Goal: Task Accomplishment & Management: Manage account settings

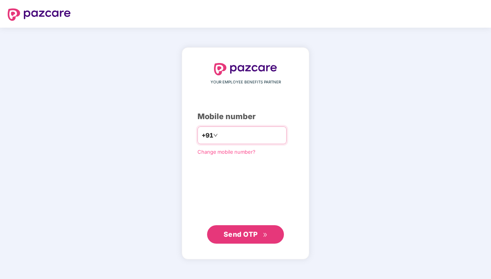
click at [246, 134] on input "number" at bounding box center [250, 135] width 63 height 12
type input "**********"
click at [252, 231] on span "Send OTP" at bounding box center [241, 234] width 34 height 8
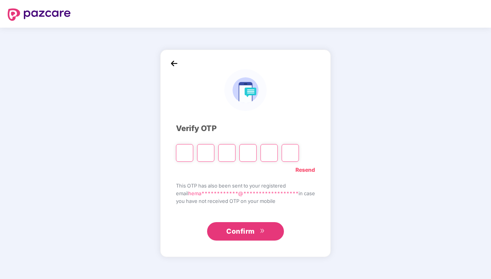
type input "*"
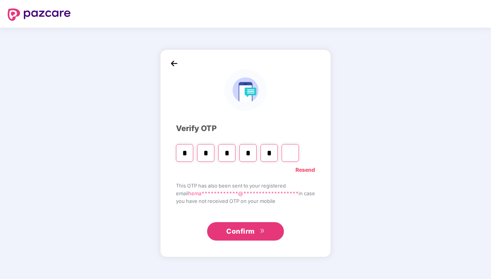
type input "*"
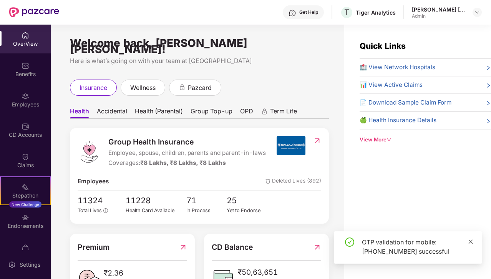
click at [470, 241] on icon "close" at bounding box center [471, 241] width 4 height 4
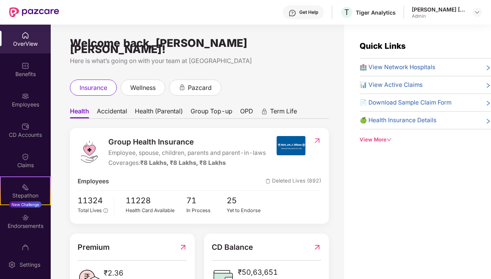
click at [369, 214] on div "Quick Links 🏥 View Network Hospitals 📊 View Active Claims 📄 Download Sample Cla…" at bounding box center [417, 164] width 147 height 279
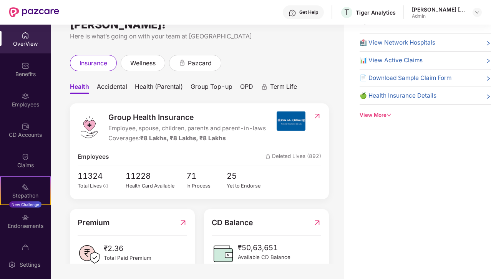
scroll to position [9, 0]
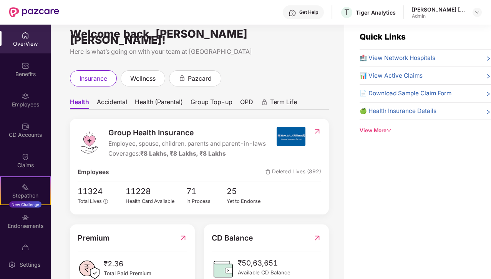
click at [251, 98] on span "OPD" at bounding box center [246, 103] width 13 height 11
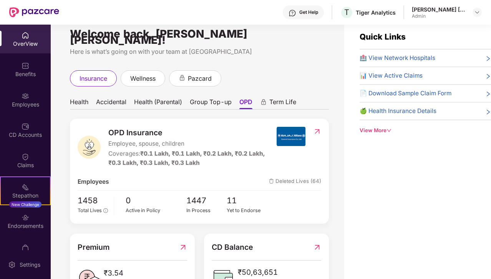
scroll to position [17, 0]
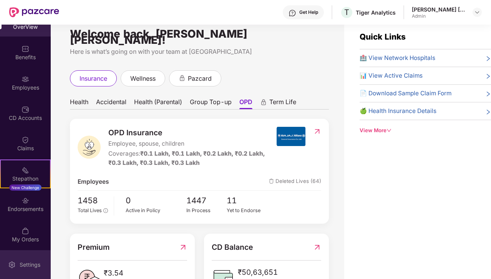
click at [26, 262] on div "Settings" at bounding box center [29, 265] width 25 height 8
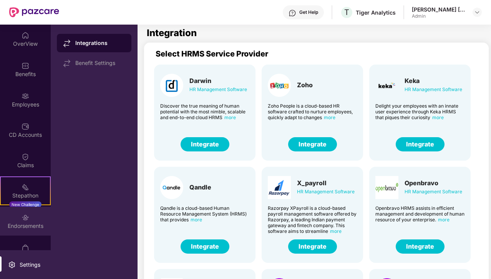
click at [23, 222] on div "Endorsements" at bounding box center [25, 226] width 51 height 8
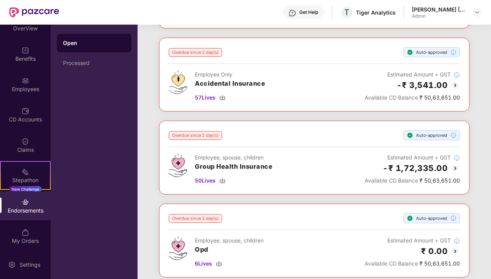
scroll to position [530, 0]
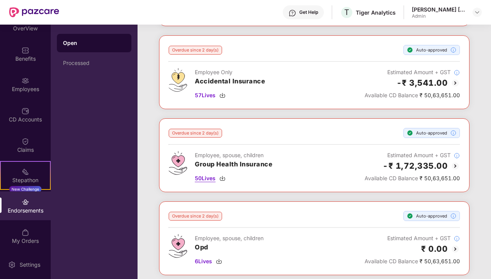
click at [204, 174] on span "50 Lives" at bounding box center [205, 178] width 21 height 8
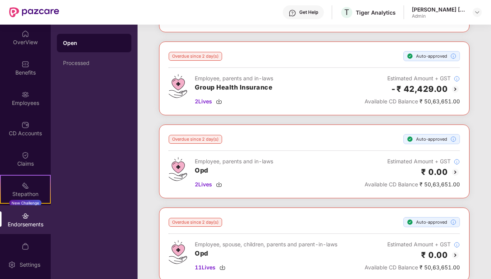
scroll to position [0, 0]
click at [29, 32] on div "OverView" at bounding box center [25, 39] width 51 height 29
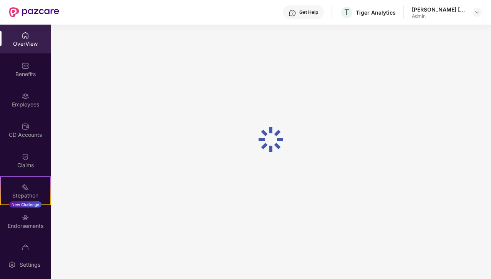
scroll to position [25, 0]
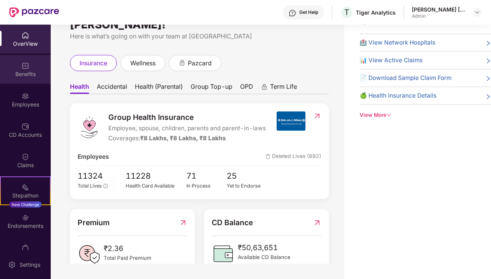
click at [32, 69] on div "Benefits" at bounding box center [25, 69] width 51 height 29
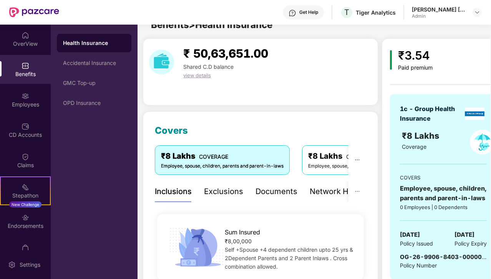
scroll to position [191, 0]
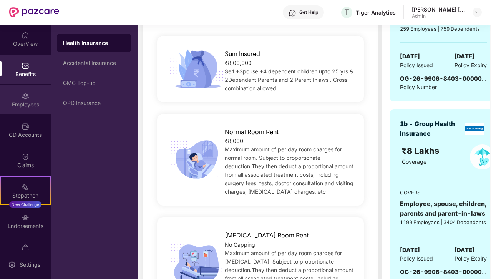
click at [27, 100] on img at bounding box center [26, 96] width 8 height 8
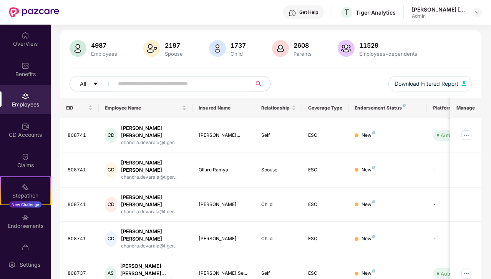
scroll to position [191, 0]
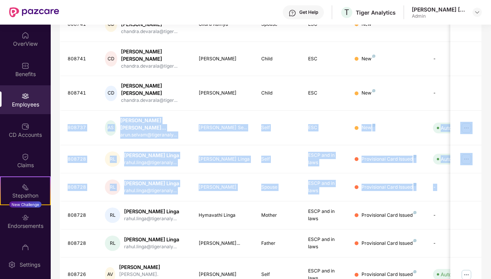
drag, startPoint x: 490, startPoint y: 165, endPoint x: 491, endPoint y: 80, distance: 85.7
click at [491, 80] on html "Get Help T Tiger Analytics Hemanth Kumar Thiyagarajan Admin OverView Benefits E…" at bounding box center [245, 139] width 491 height 279
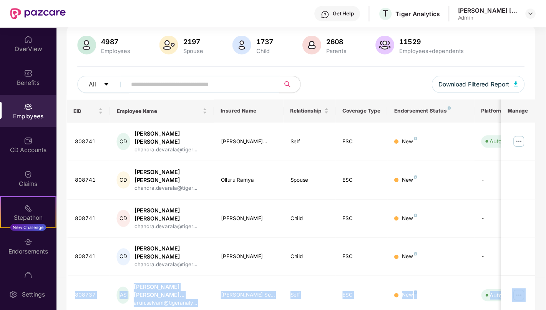
scroll to position [0, 0]
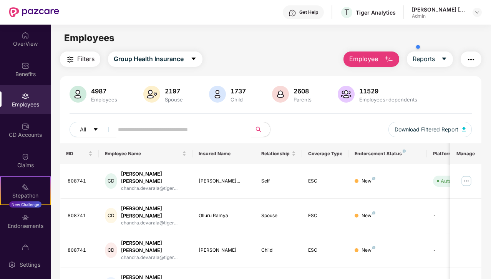
click at [184, 128] on input "text" at bounding box center [179, 130] width 123 height 12
paste input "******"
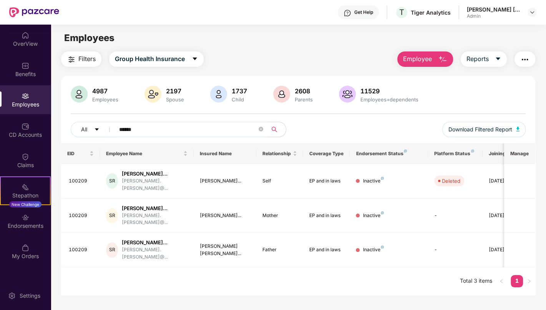
type input "******"
drag, startPoint x: 163, startPoint y: 130, endPoint x: 25, endPoint y: 103, distance: 141.3
click at [25, 103] on div "OverView Benefits Employees CD Accounts Claims Stepathon New Challenge Endorsem…" at bounding box center [273, 168] width 546 height 286
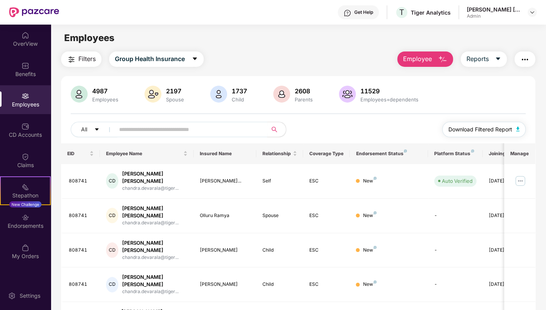
click at [491, 128] on span "Download Filtered Report" at bounding box center [480, 129] width 64 height 8
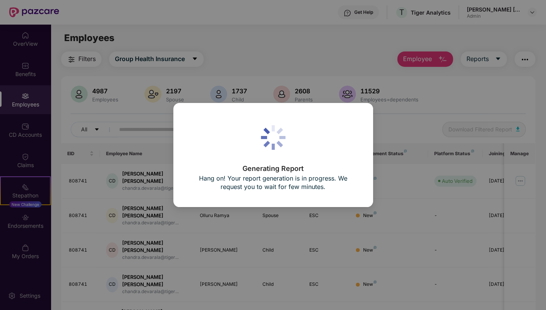
click at [491, 59] on div "Generating Report Hang on! Your report generation is in progress. We request yo…" at bounding box center [273, 155] width 546 height 310
click at [491, 58] on div "Generating Report Hang on! Your report generation is in progress. We request yo…" at bounding box center [273, 155] width 546 height 310
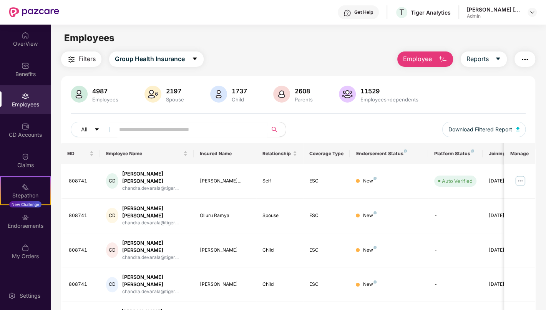
click at [488, 160] on th "Joining Date" at bounding box center [506, 153] width 47 height 21
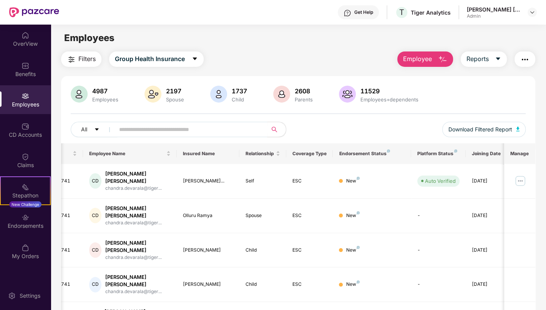
scroll to position [0, 25]
